Goal: Navigation & Orientation: Go to known website

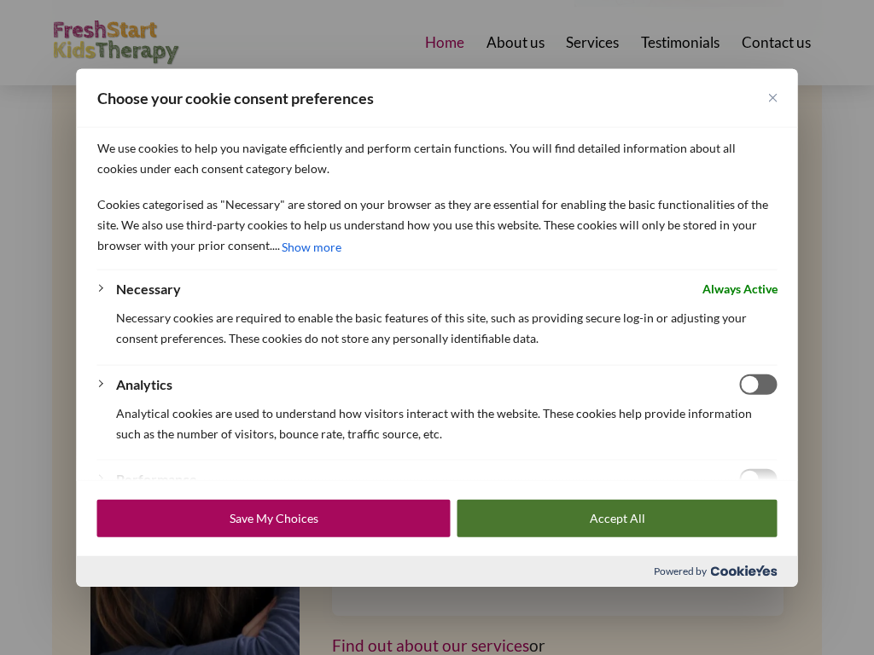
scroll to position [84, 0]
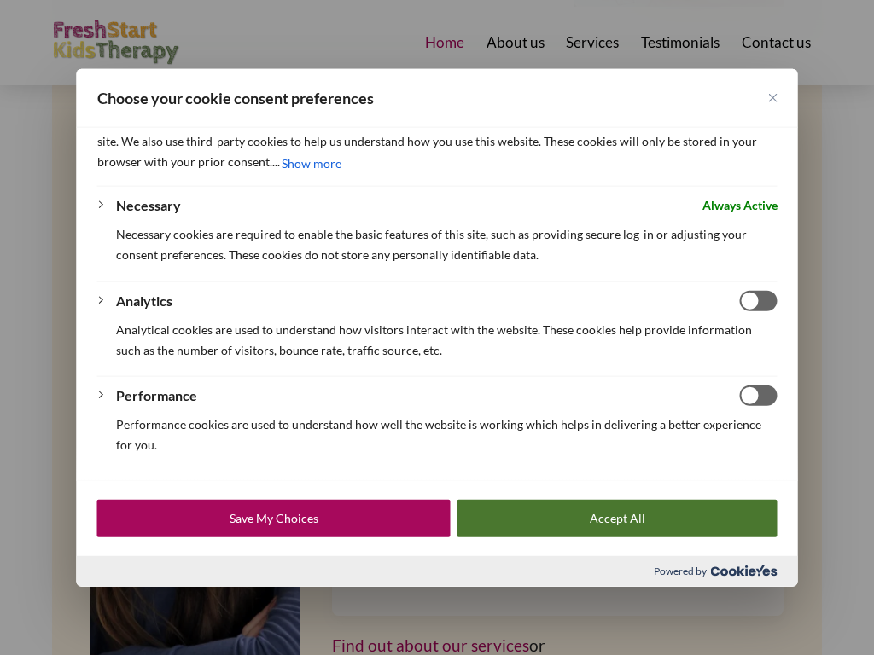
click at [758, 300] on input "Enable Analytics" at bounding box center [759, 300] width 38 height 20
checkbox input "true"
click at [758, 395] on input "Enable Performance" at bounding box center [759, 396] width 38 height 20
checkbox input "true"
click at [617, 518] on button "Accept All" at bounding box center [617, 518] width 320 height 38
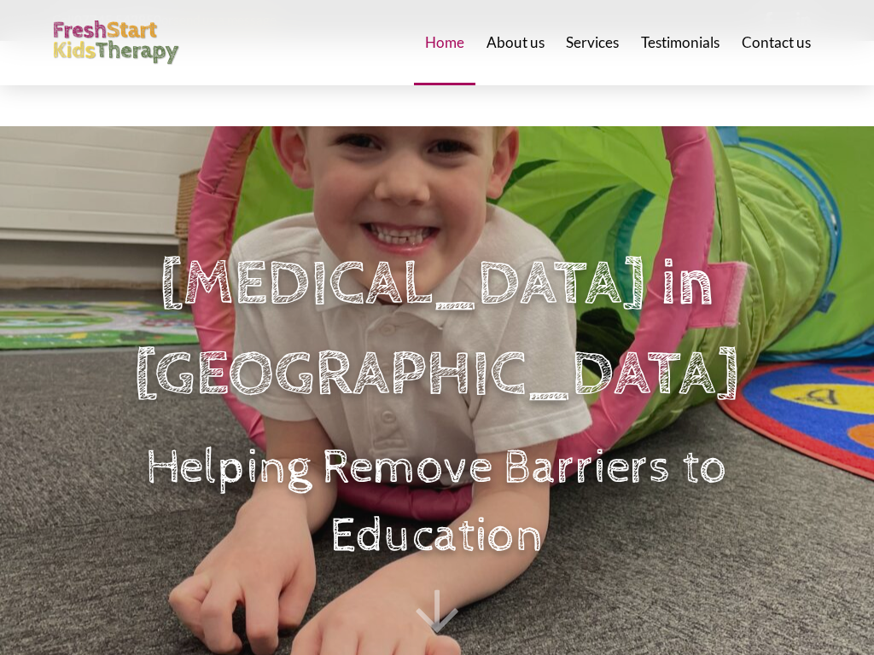
scroll to position [2649, 0]
